Goal: Task Accomplishment & Management: Manage account settings

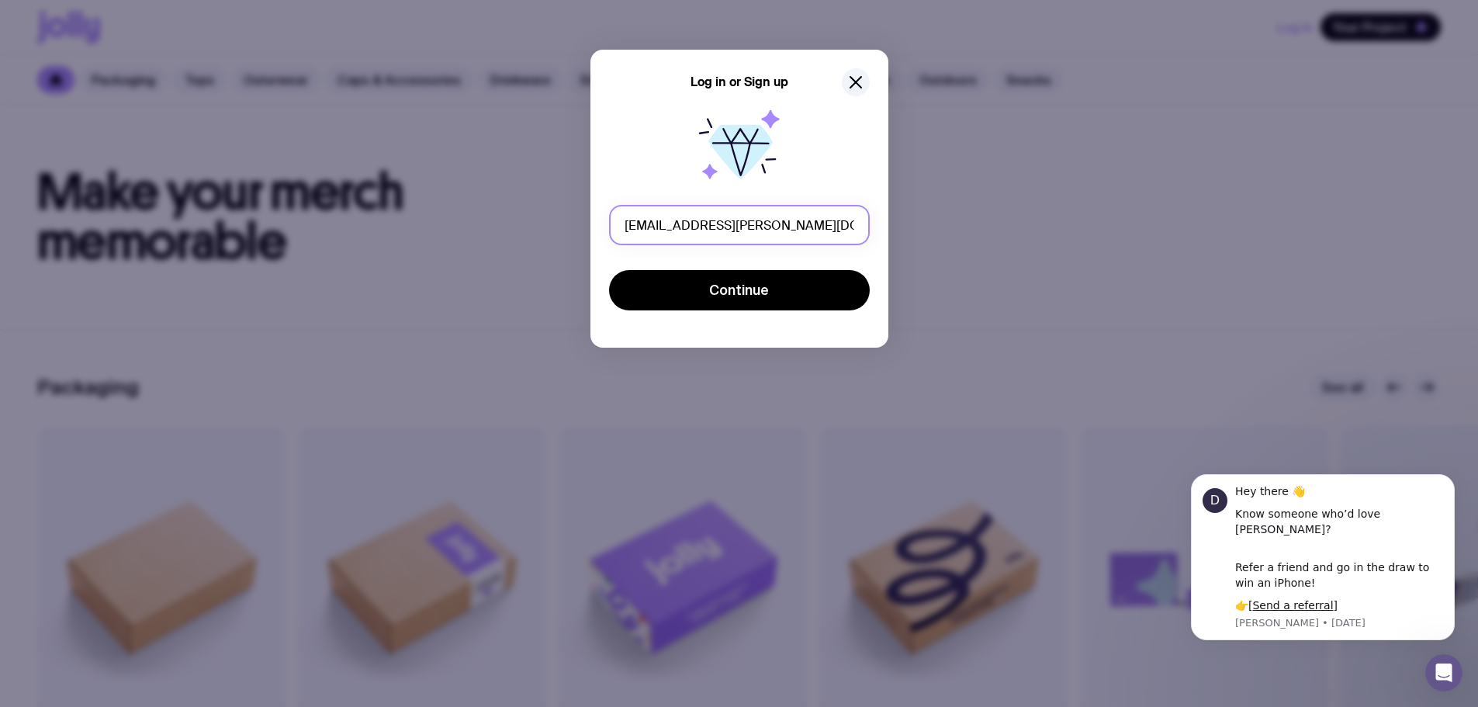
click at [640, 226] on input "[EMAIL_ADDRESS][PERSON_NAME][DOMAIN_NAME]" at bounding box center [739, 225] width 261 height 40
click at [641, 233] on input "[EMAIL_ADDRESS][PERSON_NAME][DOMAIN_NAME]" at bounding box center [739, 225] width 261 height 40
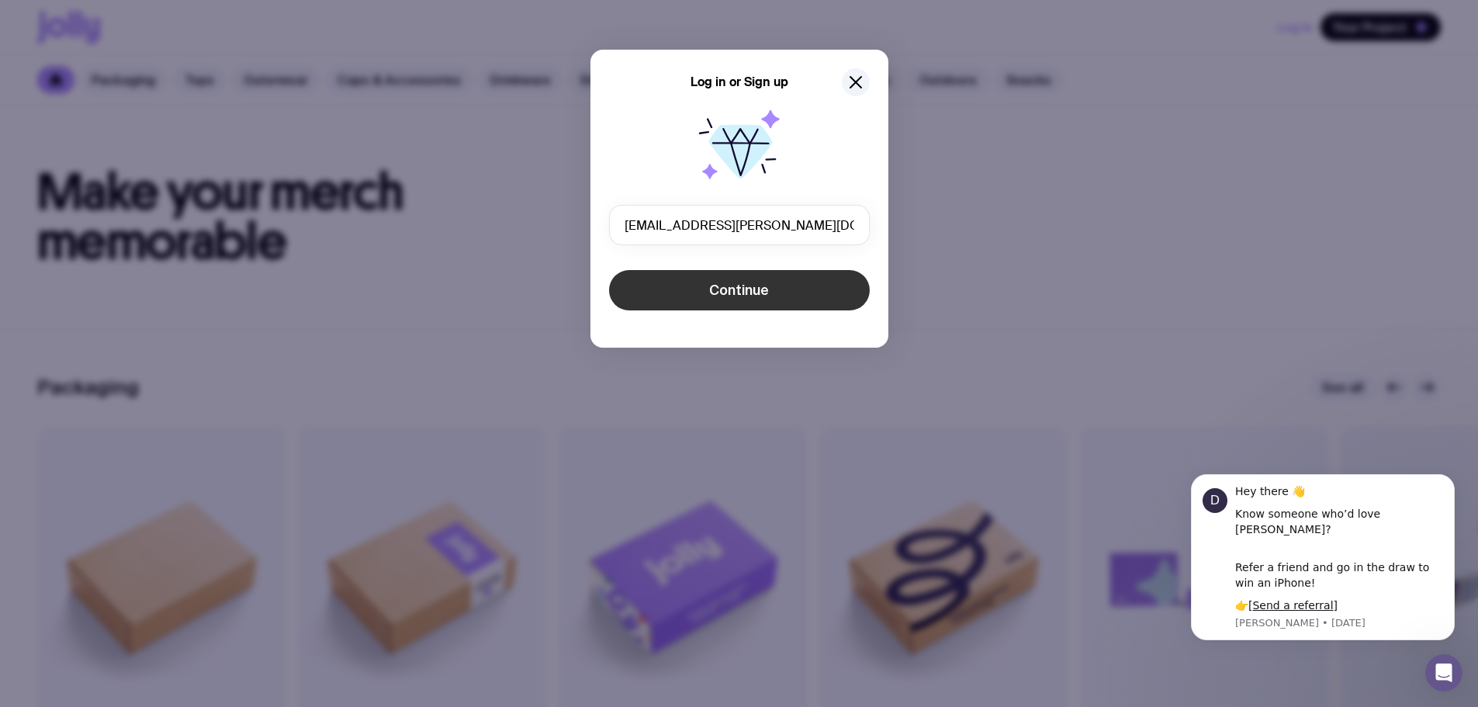
type input "[EMAIL_ADDRESS][PERSON_NAME][DOMAIN_NAME]"
click at [670, 299] on button "Continue" at bounding box center [739, 290] width 261 height 40
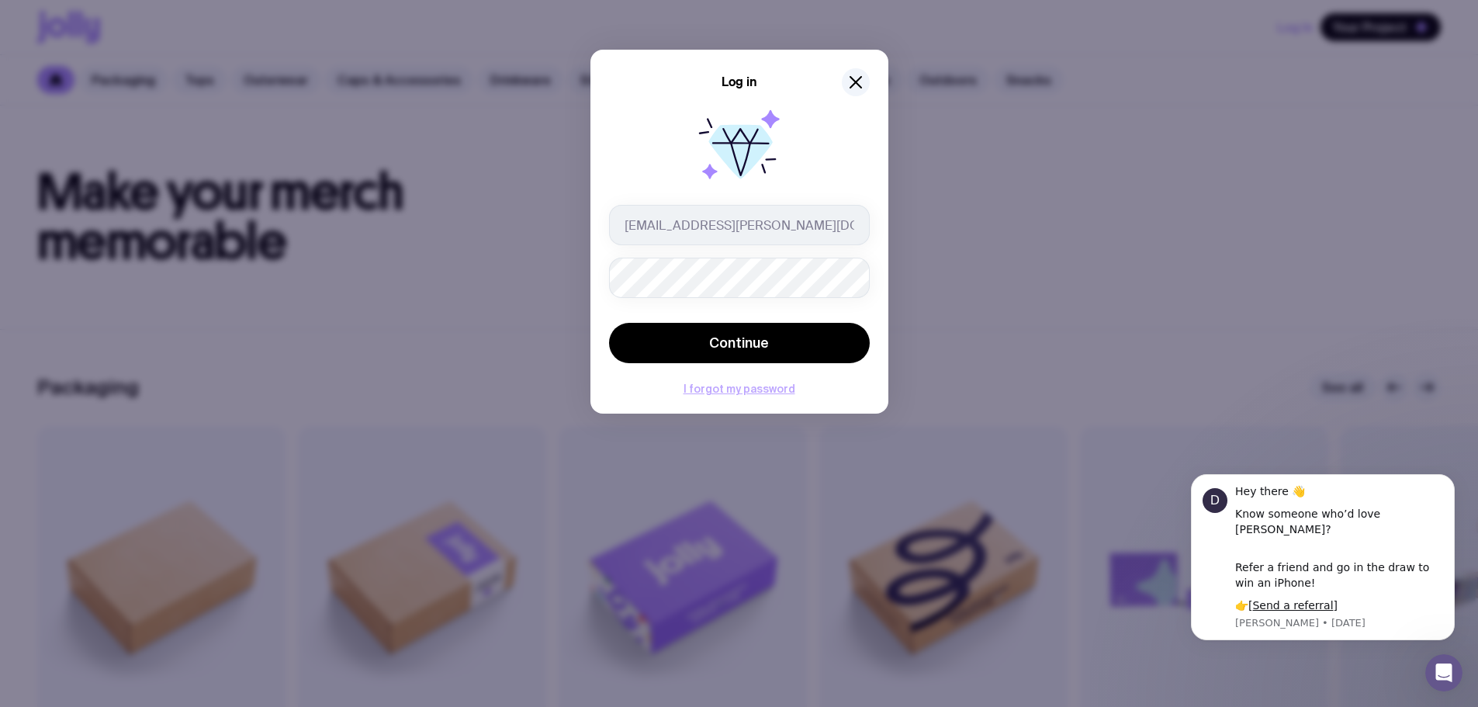
click at [695, 382] on button "I forgot my password" at bounding box center [739, 388] width 112 height 12
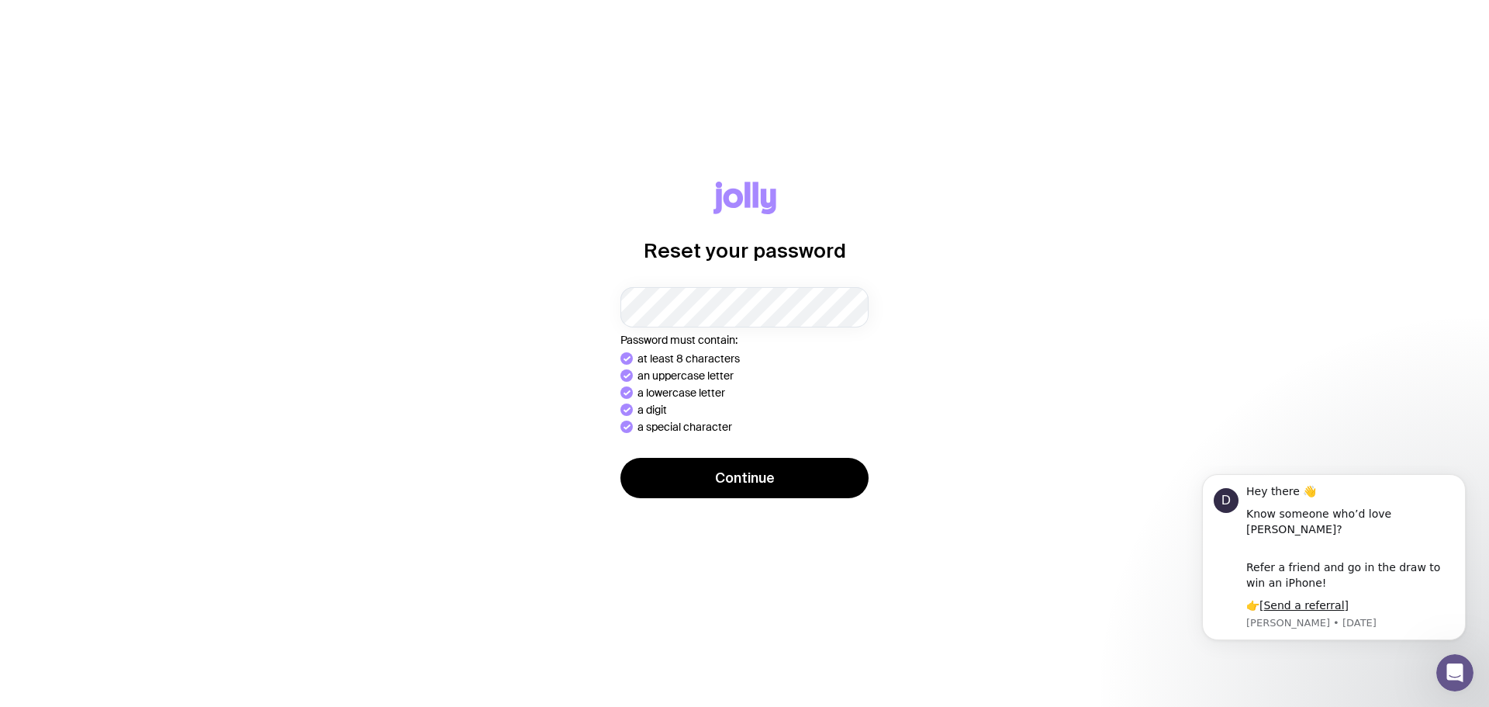
click at [620, 458] on button "Continue" at bounding box center [744, 478] width 248 height 40
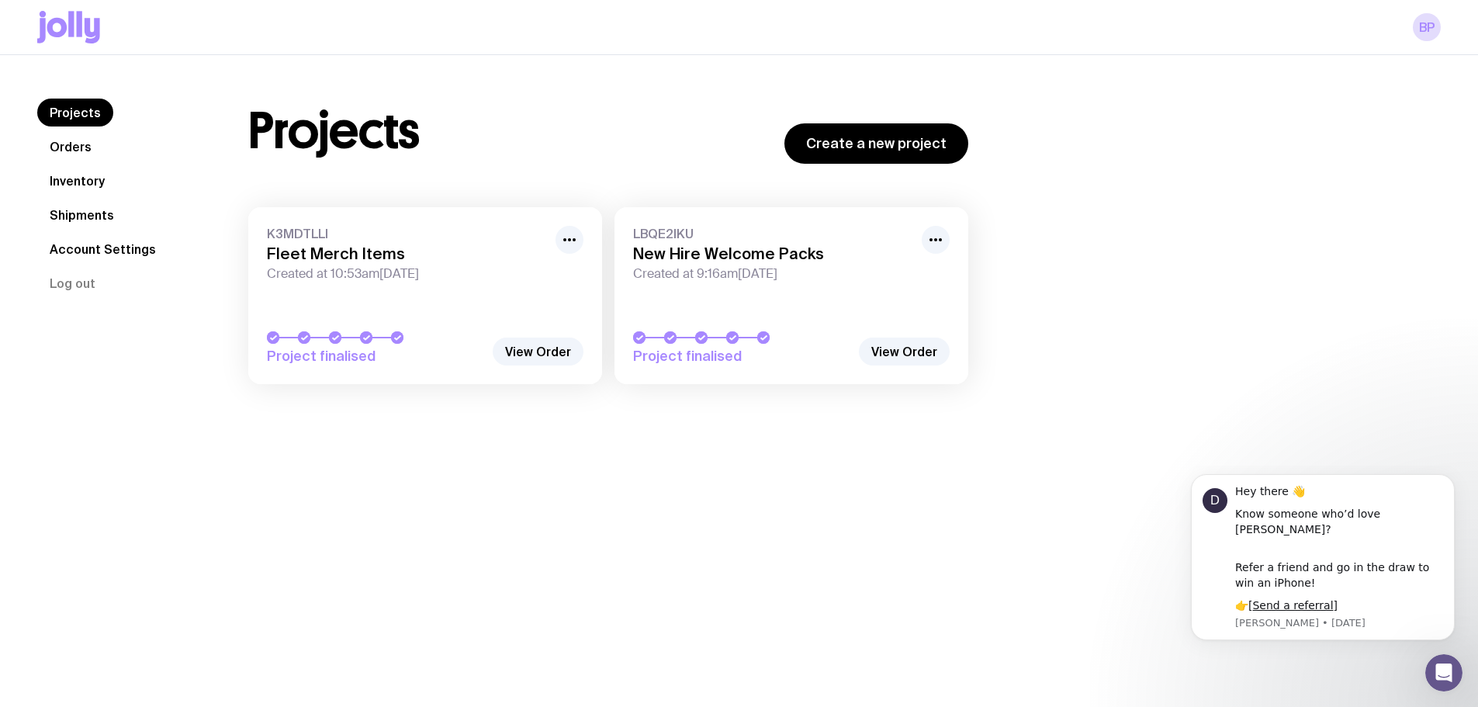
click at [80, 179] on link "Inventory" at bounding box center [77, 181] width 80 height 28
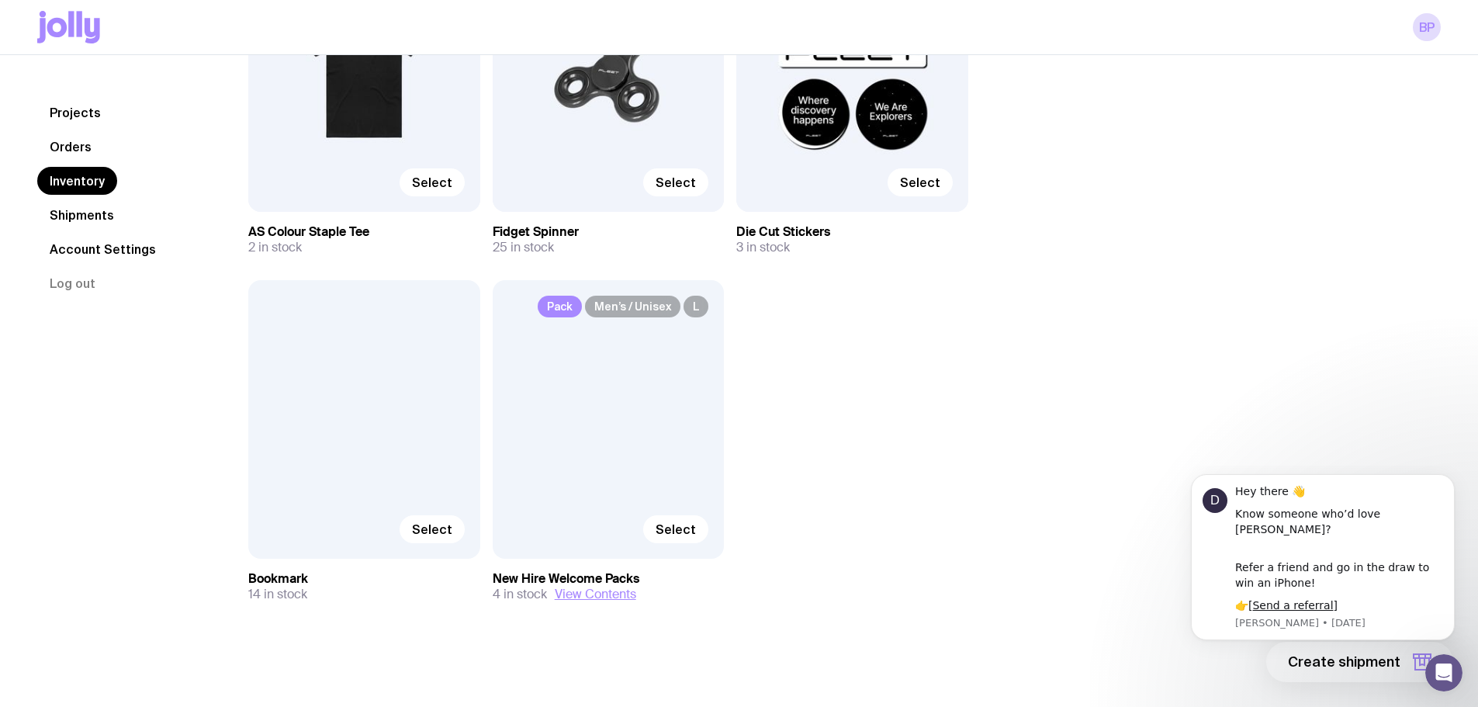
scroll to position [311, 0]
